Goal: Use online tool/utility: Utilize a website feature to perform a specific function

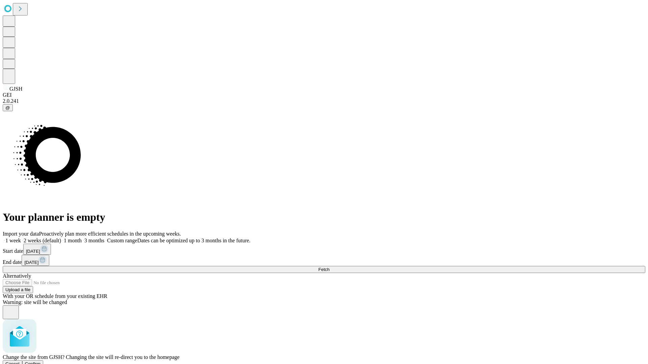
click at [41, 362] on span "Confirm" at bounding box center [33, 364] width 16 height 5
click at [82, 238] on label "1 month" at bounding box center [71, 241] width 21 height 6
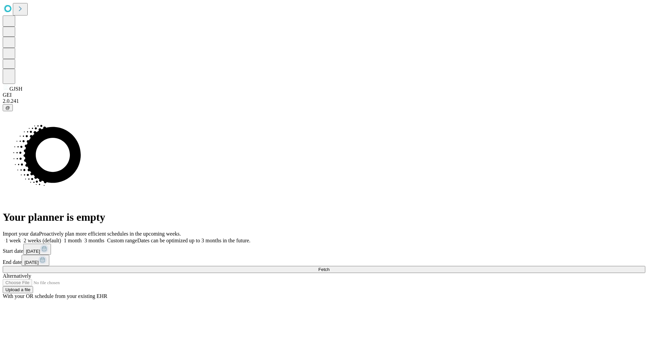
click at [329, 267] on span "Fetch" at bounding box center [323, 269] width 11 height 5
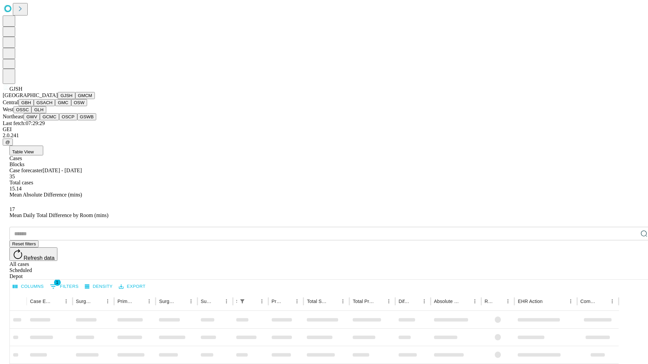
click at [75, 99] on button "GMCM" at bounding box center [85, 95] width 20 height 7
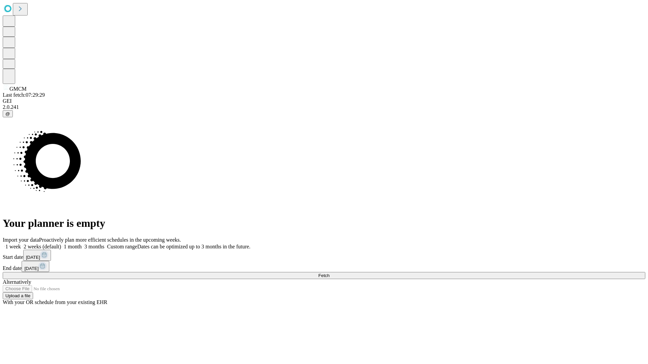
click at [82, 244] on label "1 month" at bounding box center [71, 247] width 21 height 6
click at [329, 273] on span "Fetch" at bounding box center [323, 275] width 11 height 5
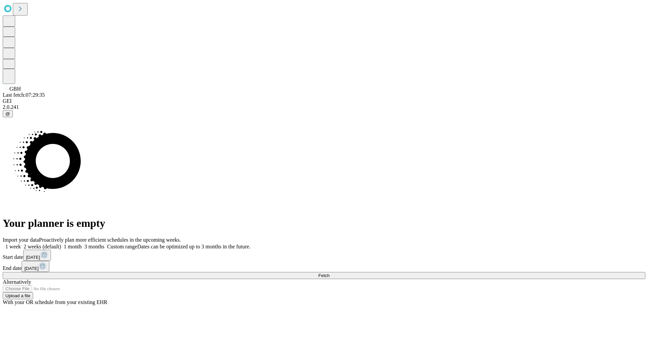
click at [82, 244] on label "1 month" at bounding box center [71, 247] width 21 height 6
click at [329, 273] on span "Fetch" at bounding box center [323, 275] width 11 height 5
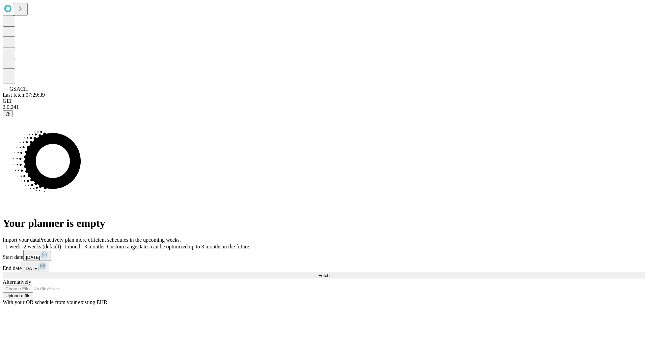
click at [329, 273] on span "Fetch" at bounding box center [323, 275] width 11 height 5
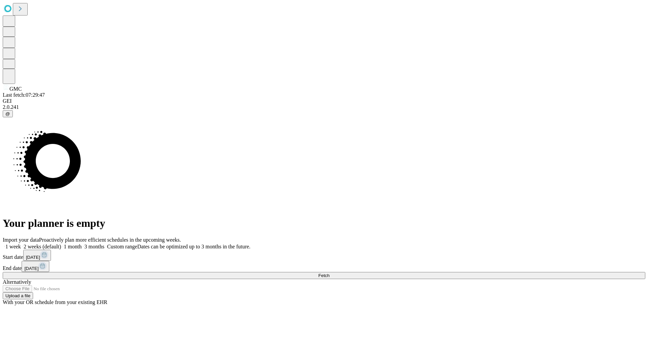
click at [82, 244] on label "1 month" at bounding box center [71, 247] width 21 height 6
click at [329, 273] on span "Fetch" at bounding box center [323, 275] width 11 height 5
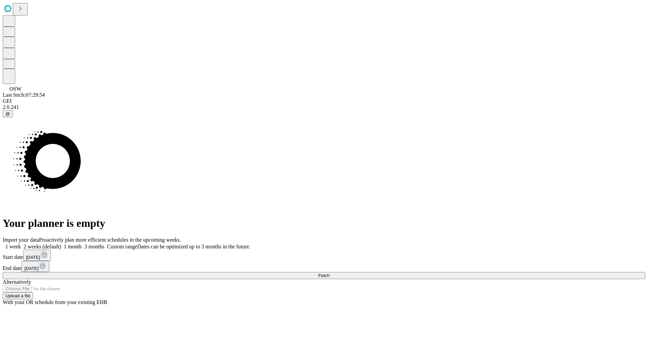
click at [329, 273] on span "Fetch" at bounding box center [323, 275] width 11 height 5
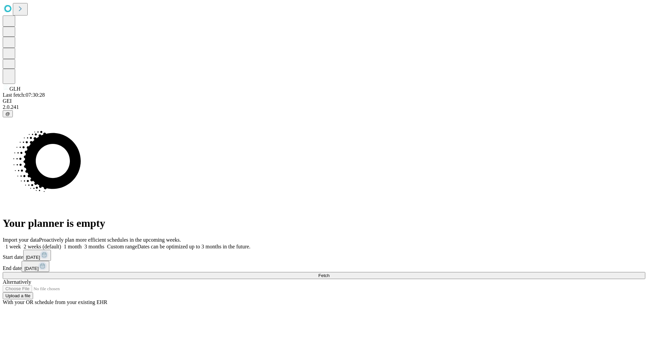
click at [82, 244] on label "1 month" at bounding box center [71, 247] width 21 height 6
click at [329, 273] on span "Fetch" at bounding box center [323, 275] width 11 height 5
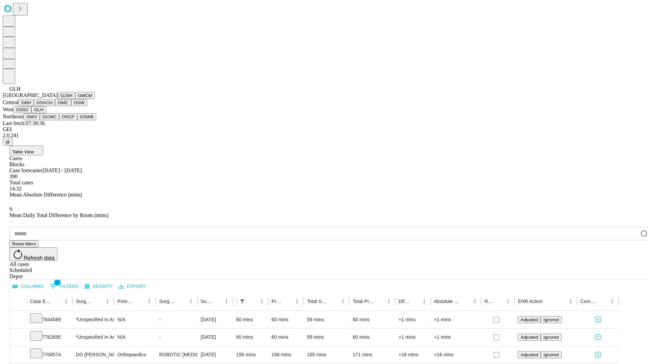
click at [40, 120] on button "GWV" at bounding box center [32, 116] width 16 height 7
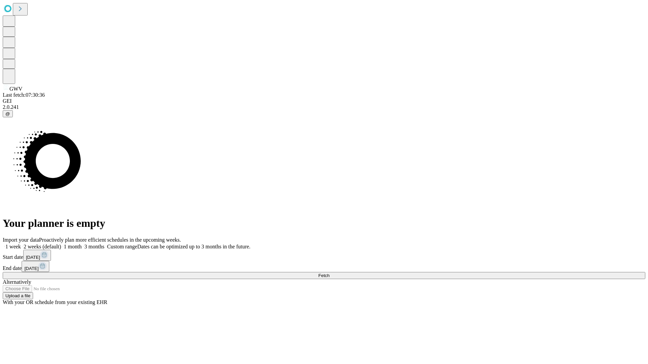
click at [82, 244] on label "1 month" at bounding box center [71, 247] width 21 height 6
click at [329, 273] on span "Fetch" at bounding box center [323, 275] width 11 height 5
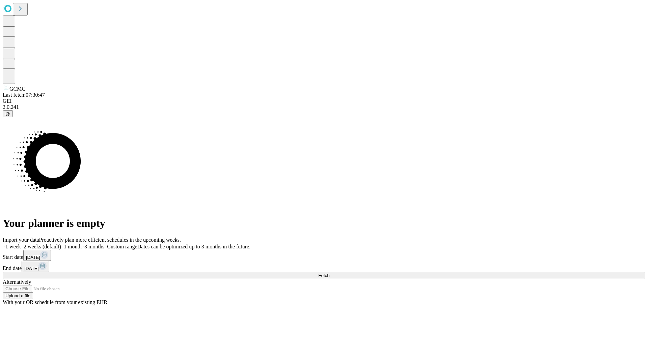
click at [329, 273] on span "Fetch" at bounding box center [323, 275] width 11 height 5
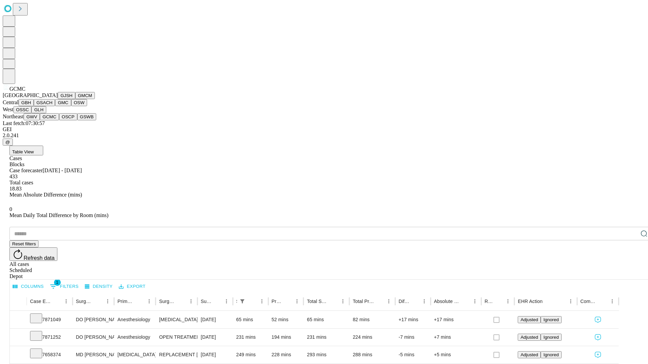
click at [59, 120] on button "OSCP" at bounding box center [68, 116] width 18 height 7
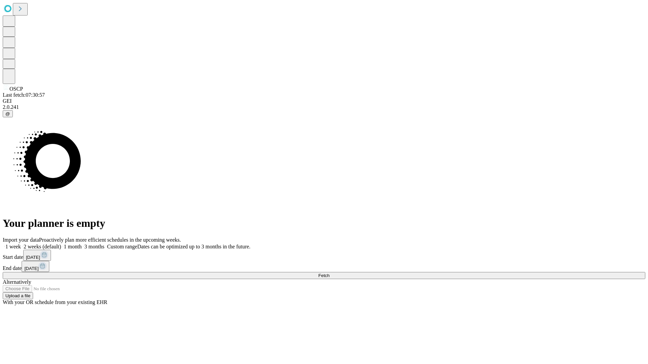
click at [82, 244] on label "1 month" at bounding box center [71, 247] width 21 height 6
click at [329, 273] on span "Fetch" at bounding box center [323, 275] width 11 height 5
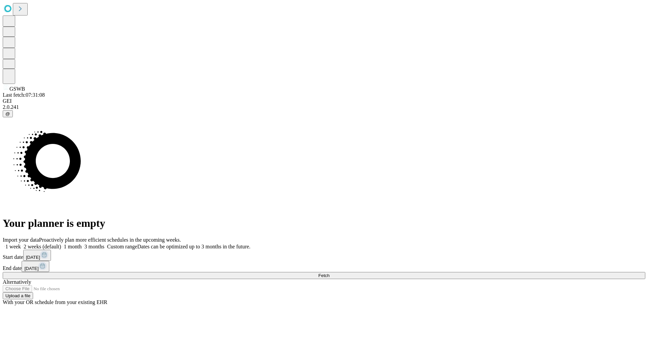
click at [82, 244] on label "1 month" at bounding box center [71, 247] width 21 height 6
click at [329, 273] on span "Fetch" at bounding box center [323, 275] width 11 height 5
